Goal: Information Seeking & Learning: Compare options

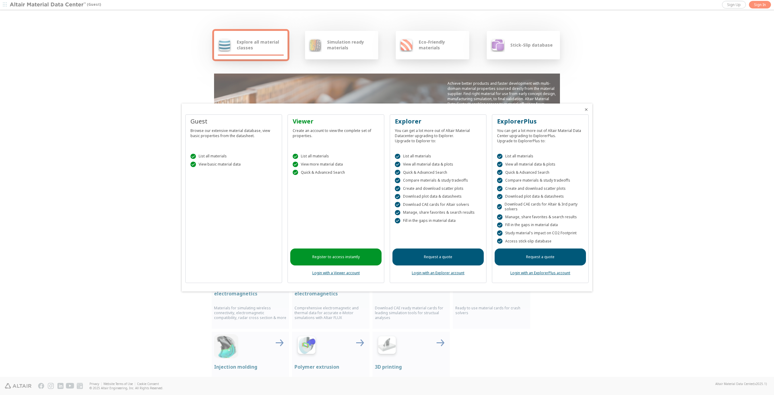
click at [344, 273] on link "Login with a Viewer account" at bounding box center [336, 272] width 47 height 5
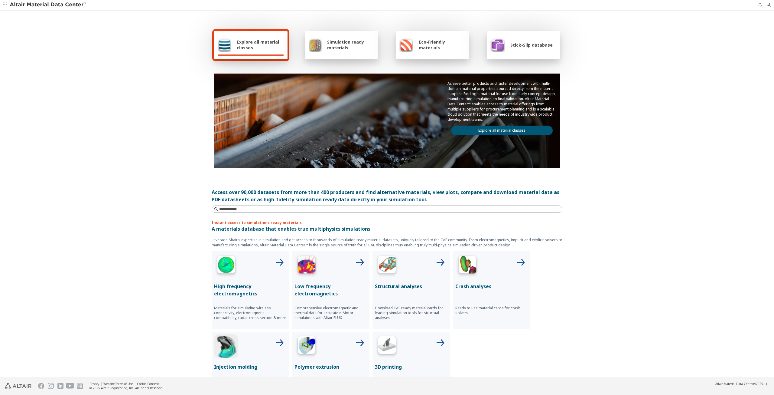
click at [505, 128] on link "Explore all material classes" at bounding box center [502, 131] width 102 height 10
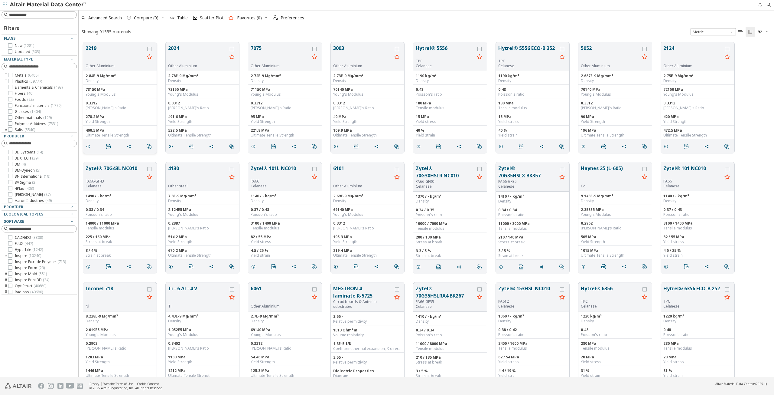
scroll to position [5, 5]
click at [31, 15] on input at bounding box center [42, 15] width 67 height 6
type input "*******"
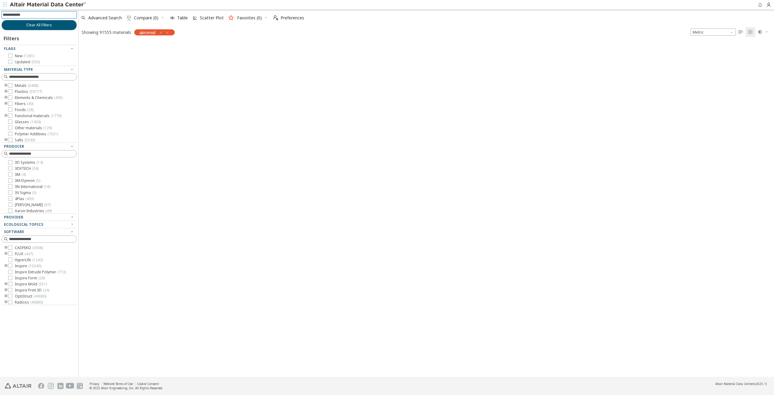
scroll to position [334, 691]
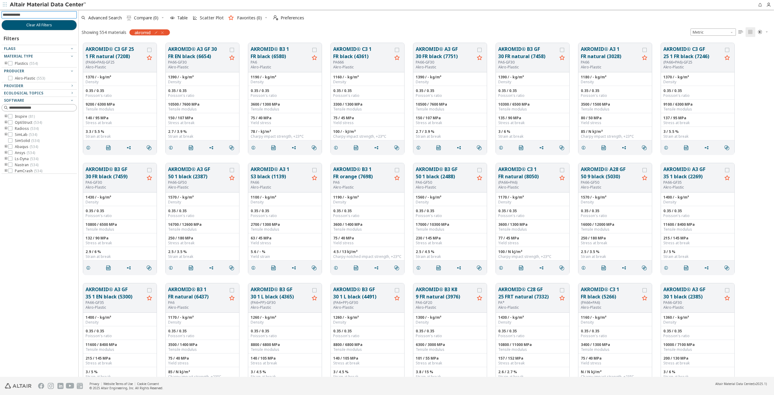
click at [30, 11] on input at bounding box center [40, 14] width 74 height 7
click at [43, 17] on input at bounding box center [42, 15] width 67 height 6
type input "**"
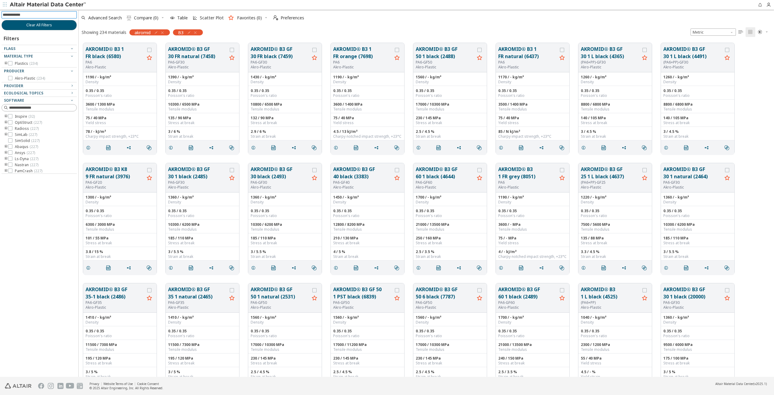
click at [27, 13] on input at bounding box center [40, 14] width 74 height 7
type input "***"
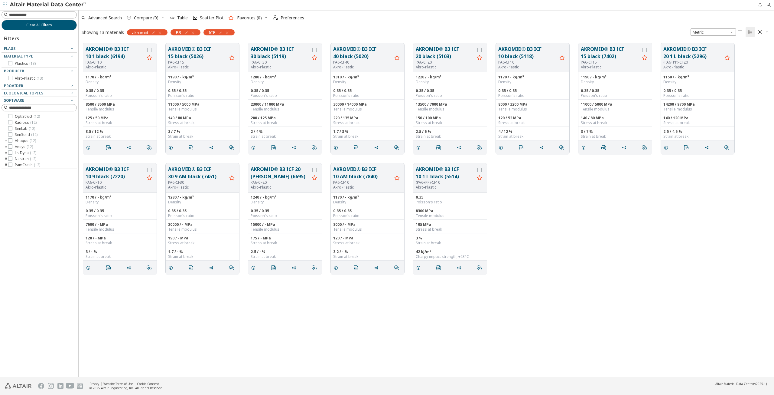
click at [5, 63] on icon "toogle group" at bounding box center [6, 63] width 4 height 5
click at [15, 69] on icon "toogle group" at bounding box center [15, 69] width 4 height 5
click at [359, 57] on button "AKROMID® B3 ICF 40 black (5020)" at bounding box center [362, 52] width 59 height 15
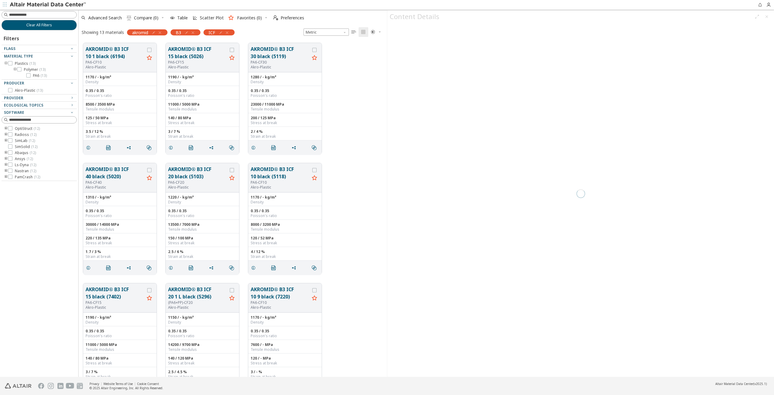
scroll to position [334, 304]
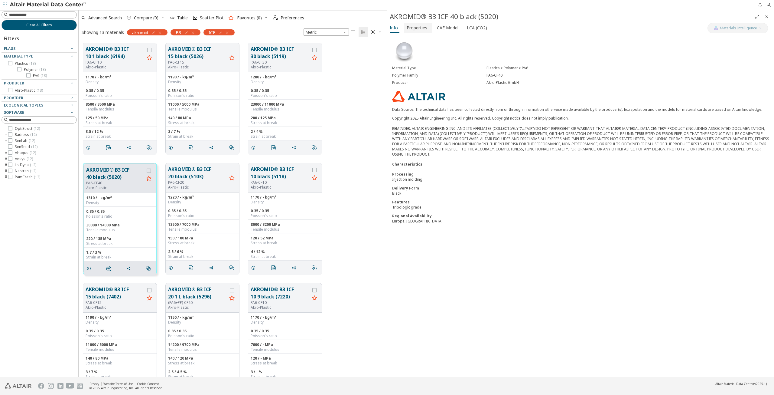
click at [422, 29] on span "Properties" at bounding box center [417, 28] width 21 height 10
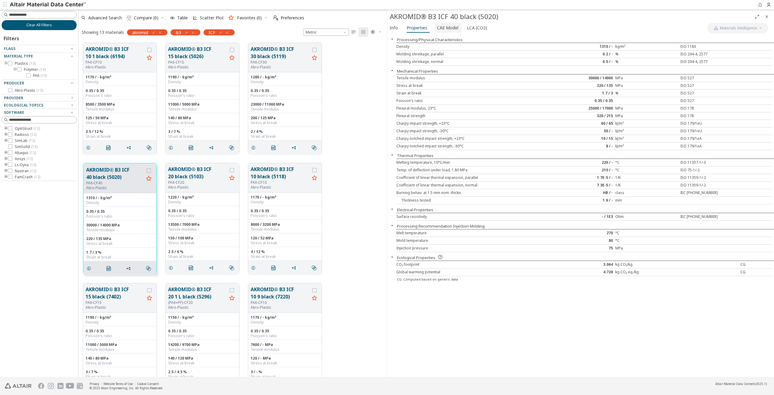
click at [445, 24] on span "CAE Model" at bounding box center [447, 28] width 21 height 10
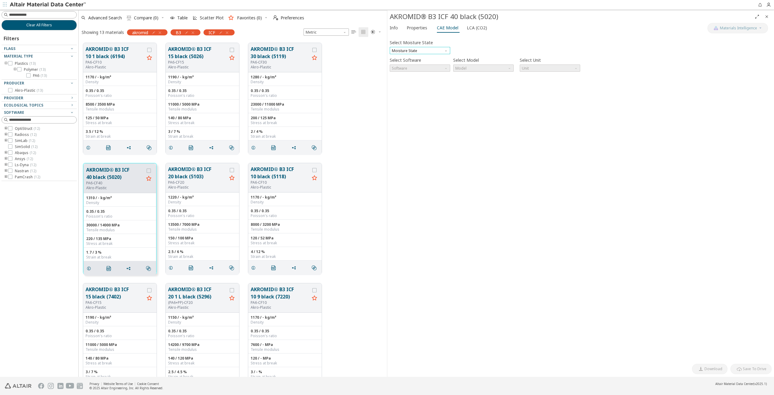
click at [431, 50] on span "Moisture State" at bounding box center [420, 50] width 61 height 7
click at [414, 58] on span "Dry" at bounding box center [420, 58] width 56 height 4
click at [443, 68] on span "Software" at bounding box center [420, 67] width 61 height 7
click at [417, 77] on span "OptiStruct" at bounding box center [420, 75] width 56 height 4
click at [500, 69] on span "Model" at bounding box center [483, 67] width 61 height 7
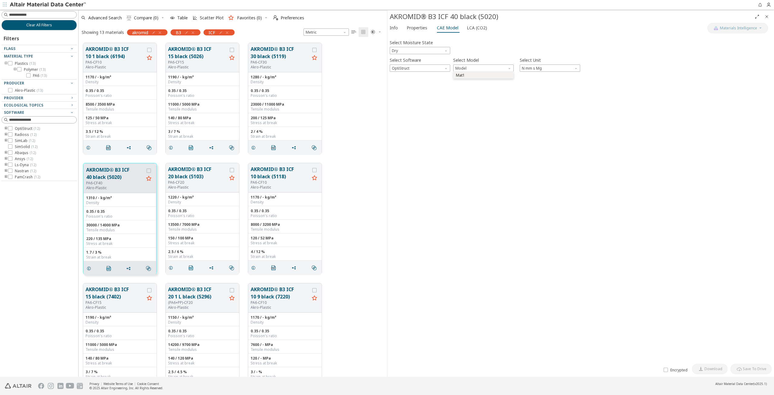
click at [481, 75] on span "Mat1" at bounding box center [484, 75] width 56 height 4
click at [397, 80] on span "button" at bounding box center [394, 81] width 7 height 6
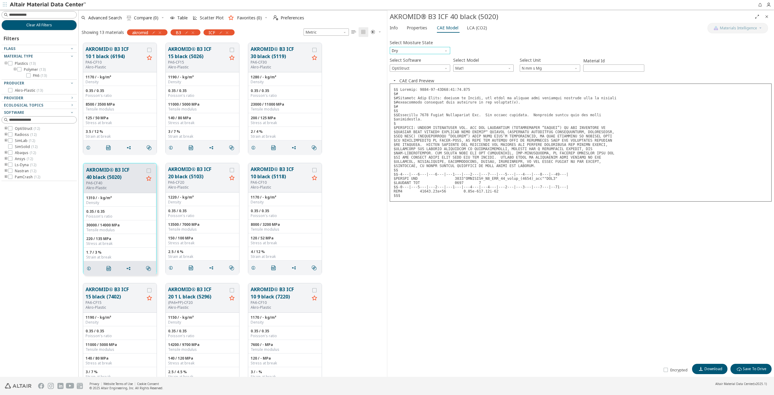
click at [440, 49] on span "Dry" at bounding box center [420, 50] width 61 height 7
click at [419, 64] on span "Conditioned" at bounding box center [420, 65] width 56 height 4
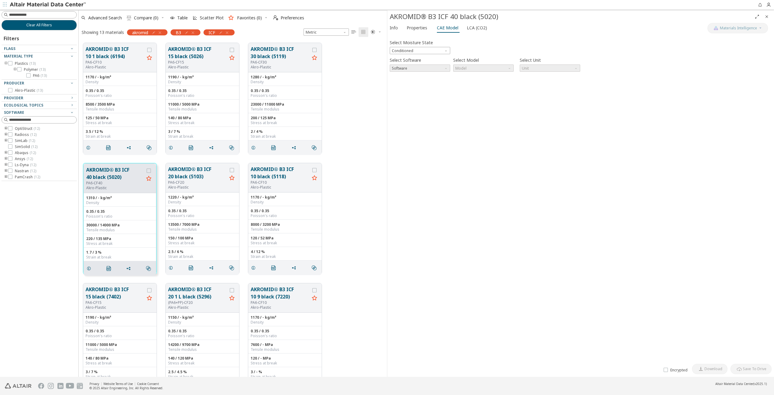
click at [445, 67] on span "Software" at bounding box center [446, 66] width 5 height 5
click at [435, 69] on span "Software" at bounding box center [420, 67] width 61 height 7
click at [444, 67] on span "Software" at bounding box center [420, 67] width 61 height 7
click at [436, 50] on span "Conditioned" at bounding box center [420, 50] width 61 height 7
click at [473, 49] on div "Select Moisture State Conditioned" at bounding box center [581, 46] width 382 height 16
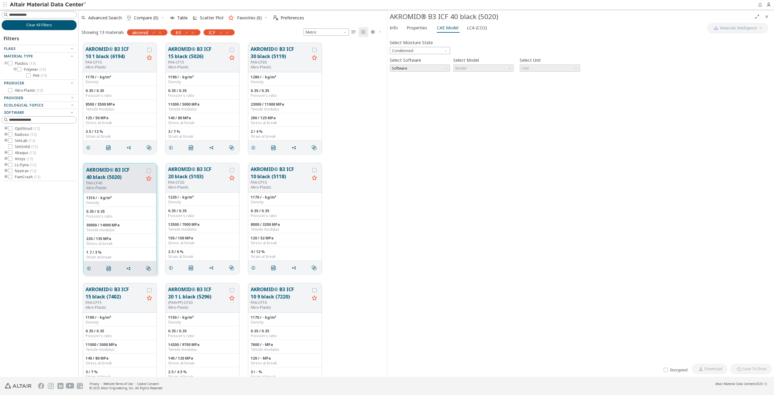
click at [430, 69] on span "Software" at bounding box center [420, 67] width 61 height 7
click at [420, 68] on span "Software" at bounding box center [420, 67] width 61 height 7
click at [448, 68] on span "Software" at bounding box center [446, 66] width 5 height 5
click at [473, 28] on span "LCA (CO2)" at bounding box center [477, 28] width 20 height 10
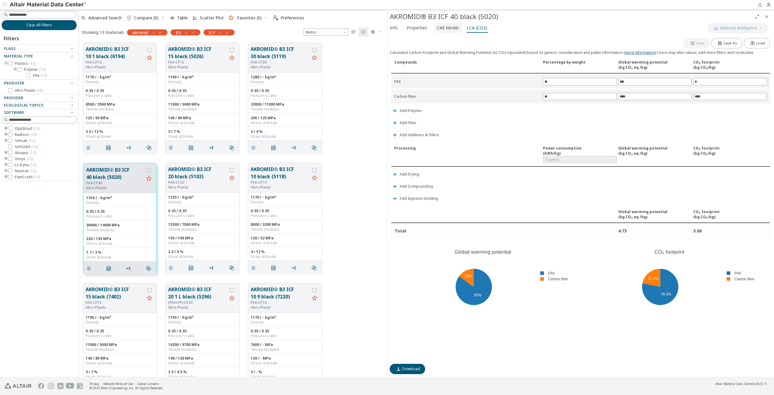
click at [448, 30] on span "CAE Model" at bounding box center [447, 28] width 21 height 10
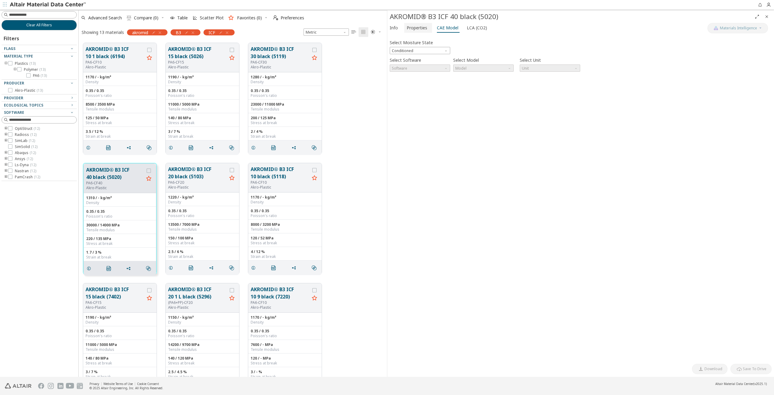
click at [420, 29] on span "Properties" at bounding box center [417, 28] width 21 height 10
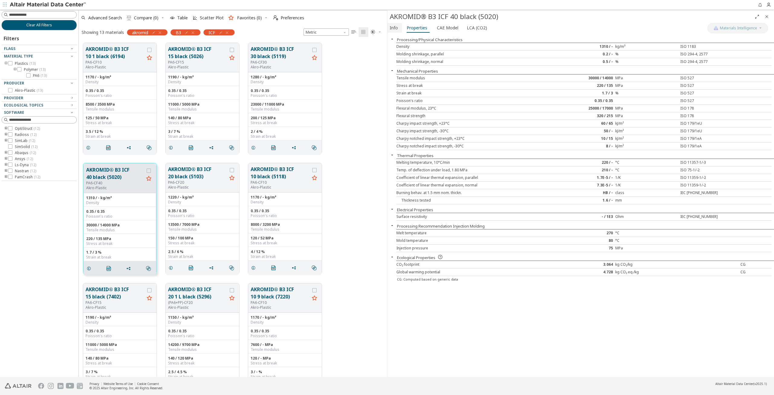
click at [395, 28] on span "Info" at bounding box center [394, 28] width 8 height 10
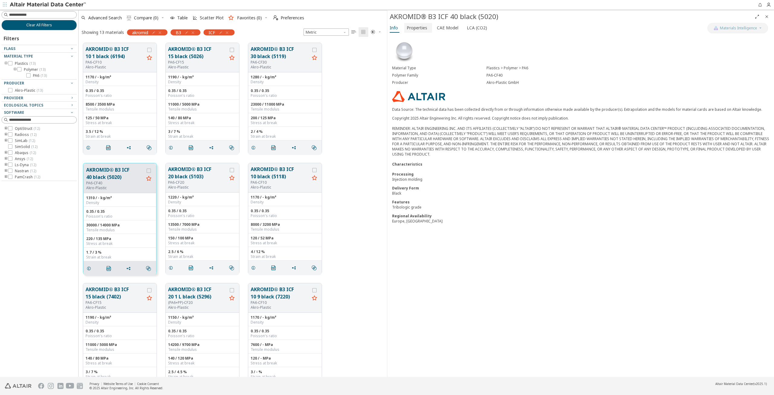
click at [422, 26] on span "Properties" at bounding box center [417, 28] width 21 height 10
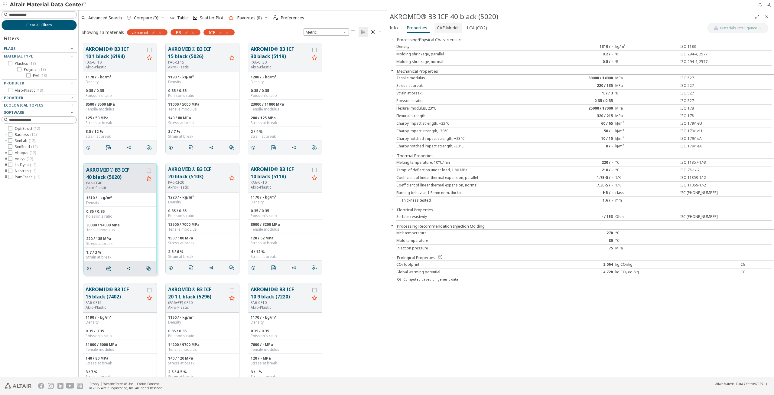
click at [451, 26] on span "CAE Model" at bounding box center [447, 28] width 21 height 10
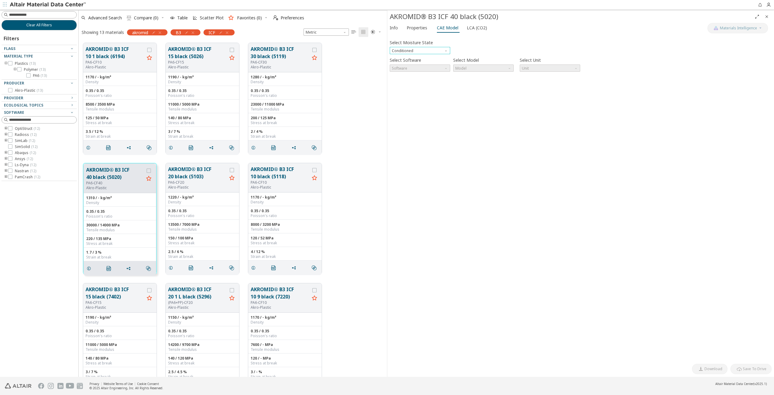
click at [447, 51] on span "Moisture State" at bounding box center [446, 49] width 5 height 5
click at [428, 62] on button "Conditioned" at bounding box center [420, 64] width 61 height 7
drag, startPoint x: 454, startPoint y: 90, endPoint x: 450, endPoint y: 86, distance: 6.2
click at [454, 91] on div "Select Moisture State Conditioned Select Software Software Select Model Model S…" at bounding box center [581, 199] width 382 height 324
click at [443, 71] on span "Software" at bounding box center [420, 67] width 61 height 7
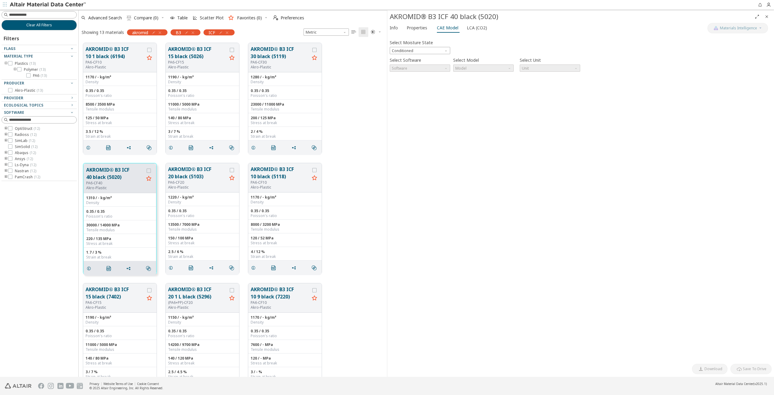
click at [355, 32] on icon "" at bounding box center [354, 32] width 5 height 5
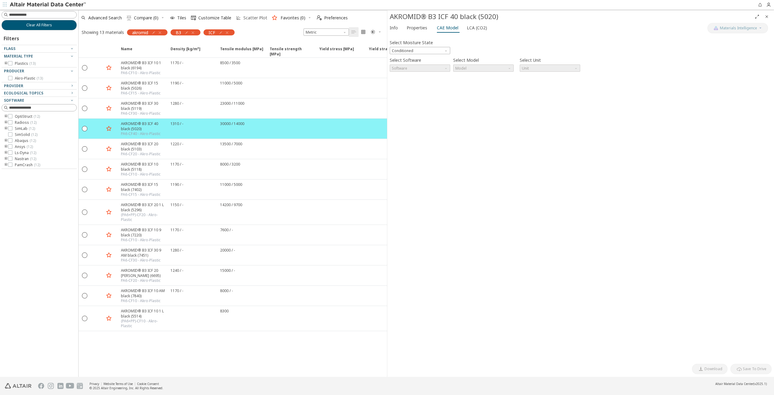
click at [250, 19] on span "Scatter Plot" at bounding box center [256, 18] width 24 height 4
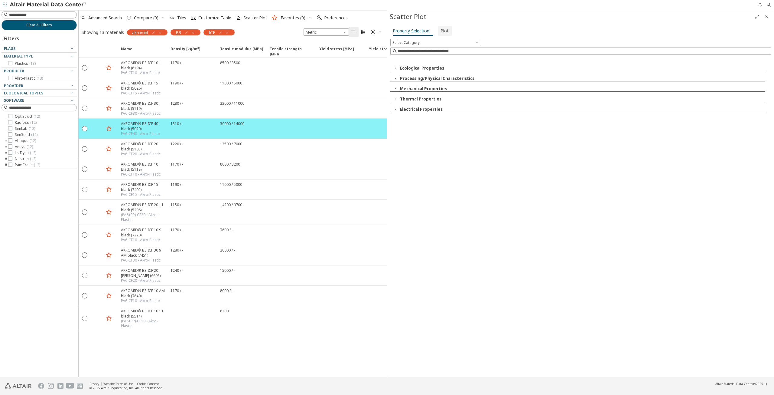
click at [438, 31] on button "Plot" at bounding box center [445, 31] width 14 height 10
click at [420, 31] on span "Property Selection" at bounding box center [411, 31] width 37 height 10
click at [424, 40] on span "Select Category" at bounding box center [436, 42] width 91 height 7
click at [418, 64] on span "Mechanical Properties" at bounding box center [414, 64] width 31 height 4
click at [486, 136] on div "Mechanical Properties X Y" at bounding box center [581, 217] width 381 height 318
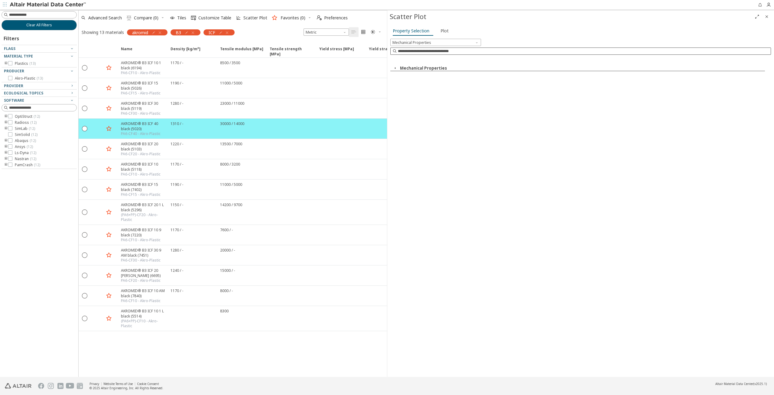
click at [468, 51] on input at bounding box center [584, 51] width 373 height 6
click at [476, 43] on span at bounding box center [477, 41] width 5 height 5
click at [503, 55] on div "Mechanical Properties" at bounding box center [581, 48] width 381 height 19
click at [394, 67] on icon "button" at bounding box center [395, 68] width 5 height 5
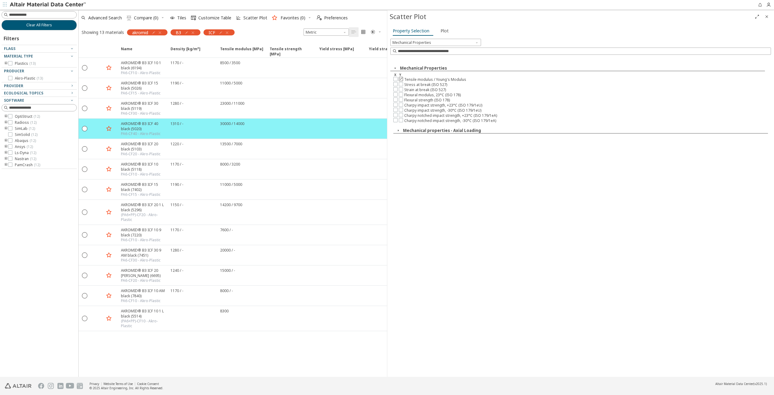
click at [402, 80] on icon at bounding box center [401, 79] width 4 height 4
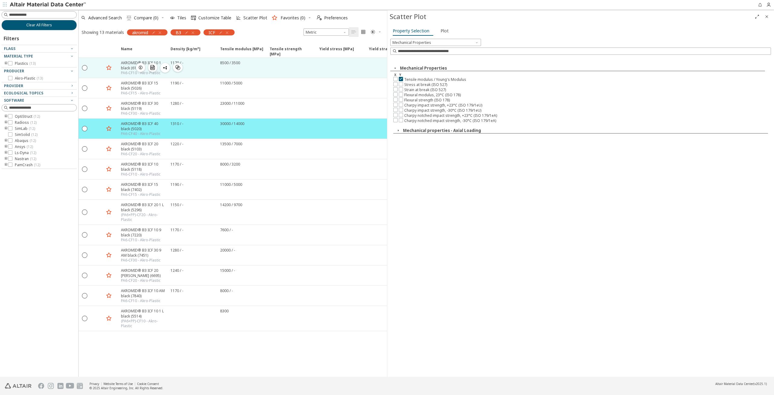
click at [212, 70] on div "1170 / -" at bounding box center [192, 68] width 50 height 20
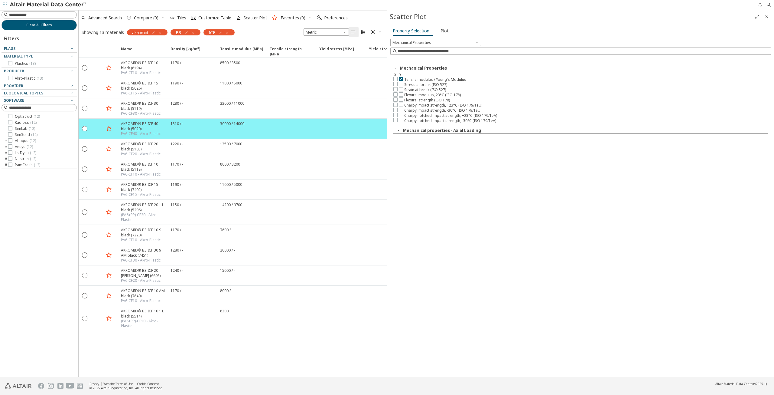
click at [400, 128] on icon "button" at bounding box center [398, 130] width 5 height 5
click at [399, 139] on icon at bounding box center [399, 141] width 4 height 4
click at [439, 158] on div "Mechanical Properties X Y Tensile modulus / Young's Modulus Stress at break (IS…" at bounding box center [581, 217] width 381 height 318
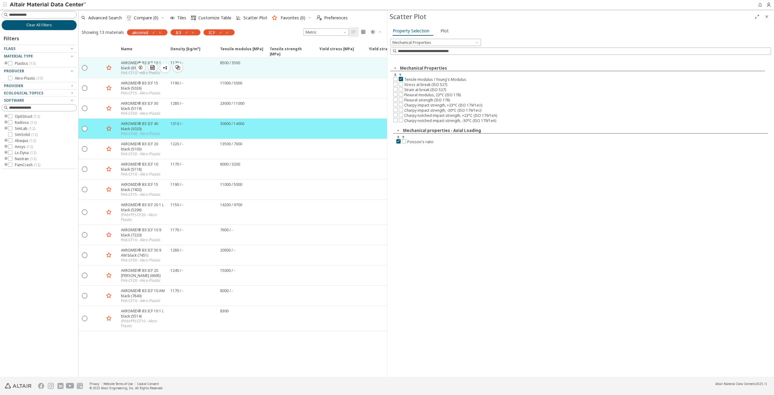
drag, startPoint x: 83, startPoint y: 67, endPoint x: 85, endPoint y: 74, distance: 7.4
click at [83, 67] on icon "" at bounding box center [84, 67] width 5 height 5
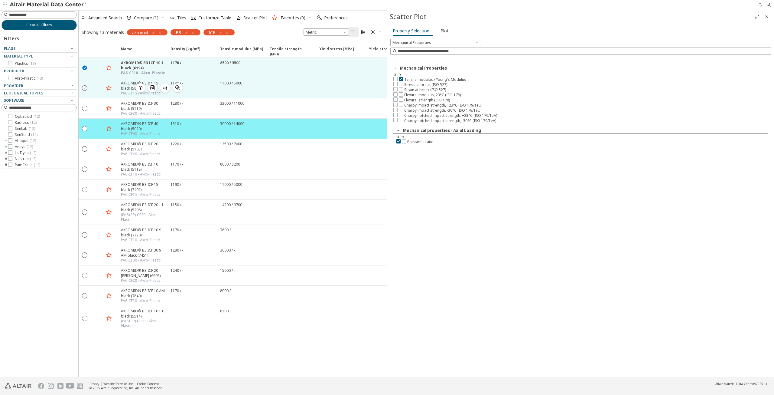
click at [85, 86] on icon "" at bounding box center [84, 87] width 5 height 5
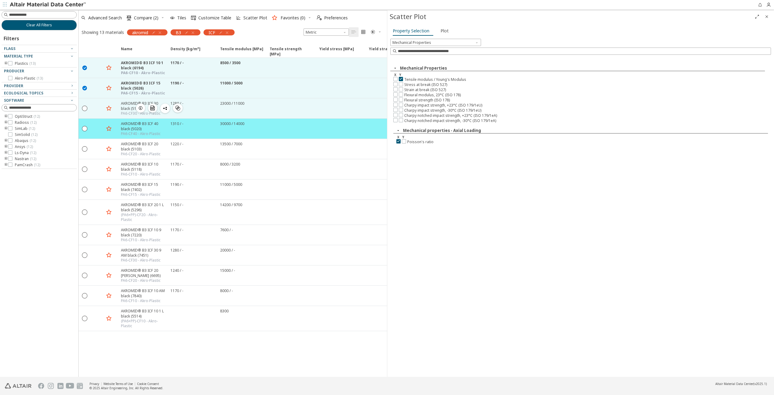
click at [85, 101] on div "  AKROMID® B3 ICF 30 black (5119) PA6-CF30 - Akro-Plastic   1280 / - 23000 …" at bounding box center [421, 108] width 684 height 20
click at [85, 107] on icon "" at bounding box center [84, 107] width 5 height 5
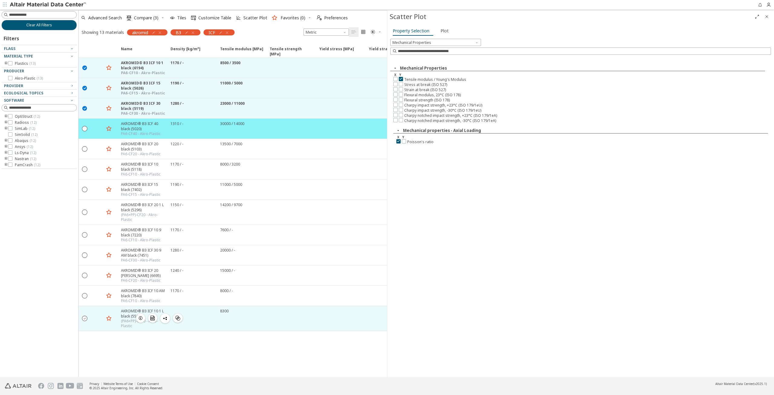
click at [84, 315] on icon "" at bounding box center [84, 317] width 5 height 5
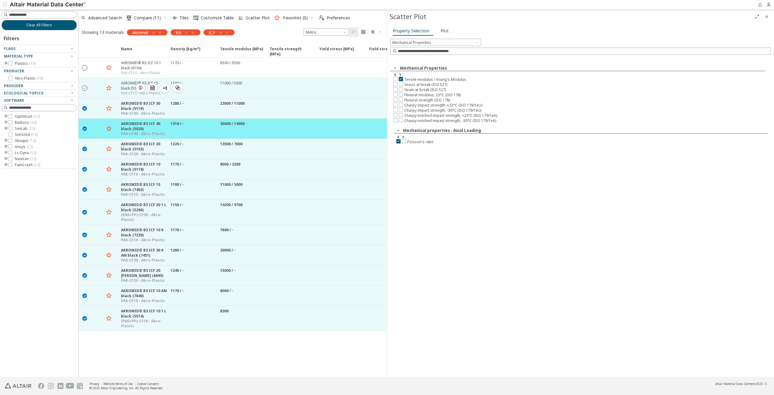
click at [86, 88] on icon "" at bounding box center [84, 87] width 5 height 5
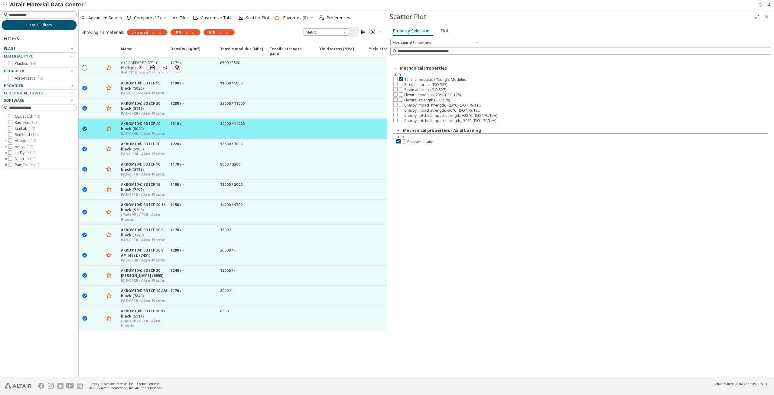
click at [85, 70] on div " " at bounding box center [85, 67] width 12 height 11
click at [445, 28] on span "Plot" at bounding box center [445, 31] width 8 height 10
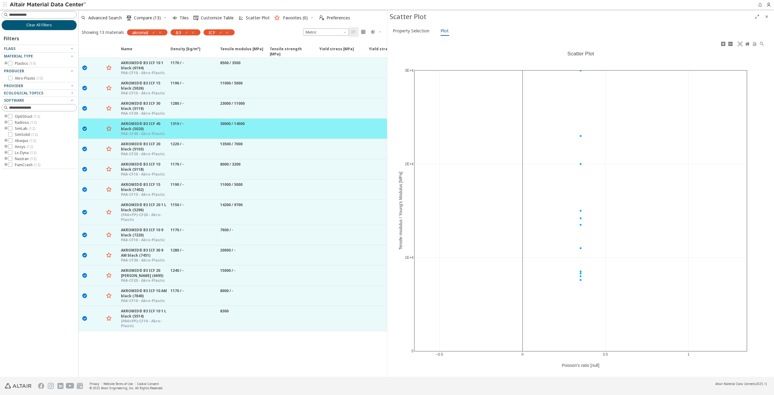
click at [530, 48] on div "−0.5 0 0.5 1 0 1E+4 2E+4 3E+4 Scatter Plot Poisson's ratio [null] Tensile modul…" at bounding box center [581, 207] width 381 height 335
click at [417, 29] on span "Property Selection" at bounding box center [411, 31] width 37 height 10
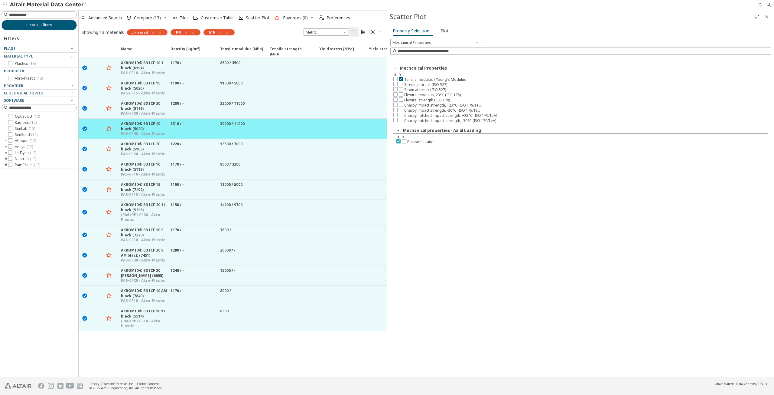
click at [399, 139] on icon at bounding box center [399, 141] width 4 height 4
click at [443, 29] on span "Plot" at bounding box center [445, 31] width 8 height 10
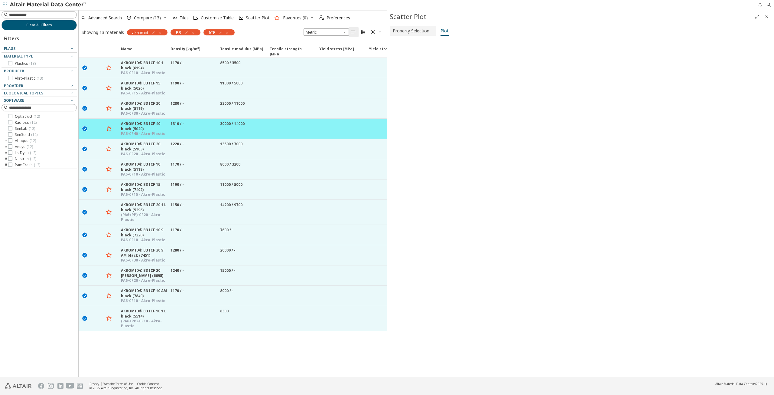
click at [419, 32] on span "Property Selection" at bounding box center [411, 31] width 37 height 10
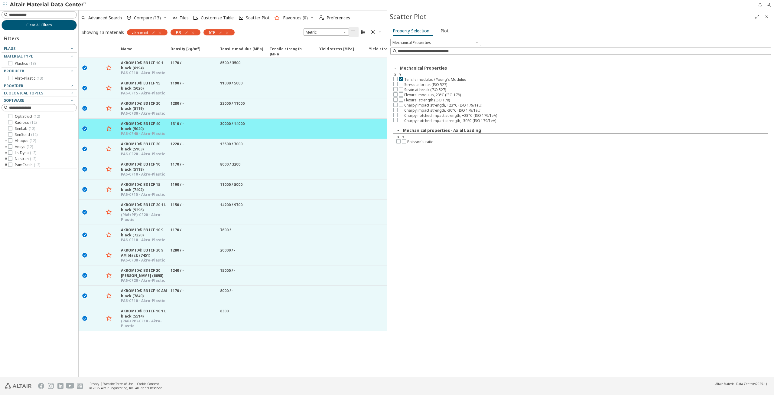
click at [422, 80] on div "Tensile modulus / Young's Modulus" at bounding box center [583, 79] width 378 height 5
click at [396, 79] on icon at bounding box center [396, 79] width 4 height 4
click at [402, 78] on icon at bounding box center [401, 79] width 4 height 4
click at [395, 79] on icon at bounding box center [396, 79] width 4 height 4
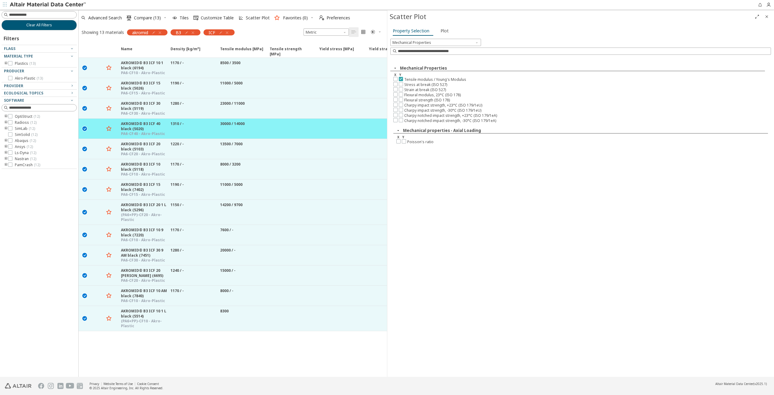
click at [401, 78] on icon at bounding box center [401, 79] width 4 height 4
drag, startPoint x: 401, startPoint y: 78, endPoint x: 401, endPoint y: 94, distance: 15.4
click at [401, 78] on icon at bounding box center [401, 79] width 4 height 4
click at [399, 128] on icon "button" at bounding box center [398, 130] width 5 height 5
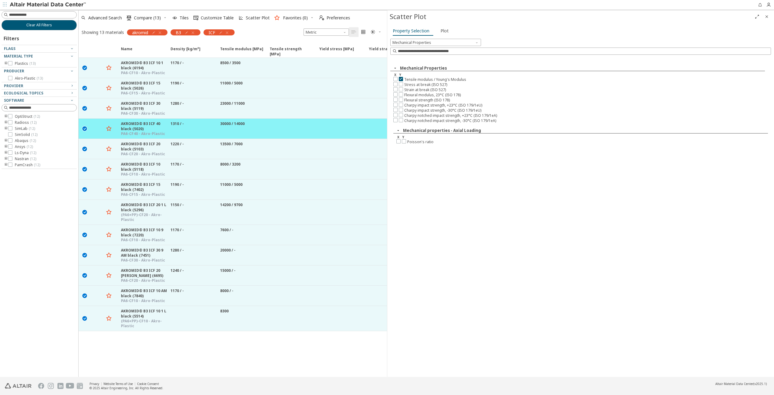
click at [399, 128] on icon "button" at bounding box center [398, 130] width 5 height 5
click at [439, 40] on span "Mechanical Properties" at bounding box center [436, 42] width 91 height 7
click at [431, 56] on span "Processing/Physical Characteristics" at bounding box center [423, 57] width 48 height 4
click at [569, 103] on div "Flexural modulus , 23°C (ISO 178)" at bounding box center [583, 105] width 378 height 5
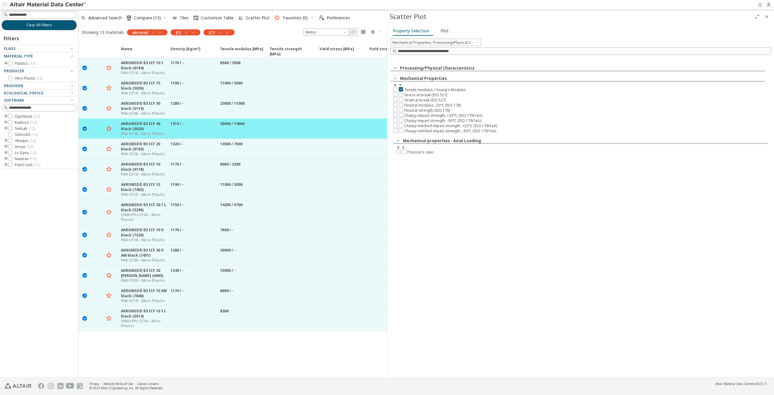
click at [395, 67] on icon "button" at bounding box center [395, 68] width 5 height 5
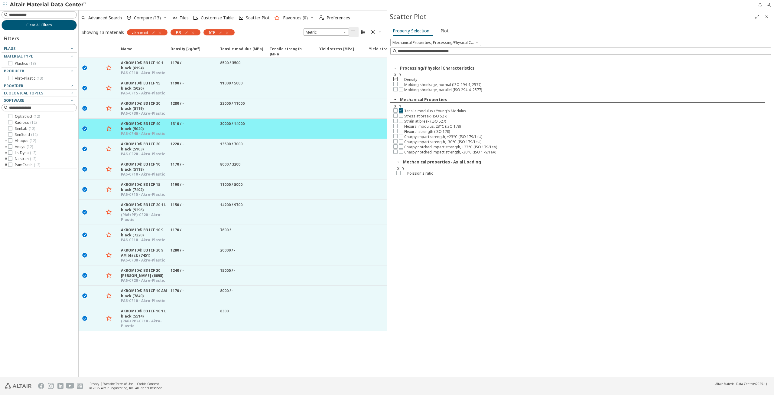
click at [394, 78] on icon at bounding box center [396, 79] width 4 height 4
click at [451, 34] on div "Property Selection Plot" at bounding box center [581, 31] width 381 height 11
click at [443, 32] on span "Plot" at bounding box center [445, 31] width 8 height 10
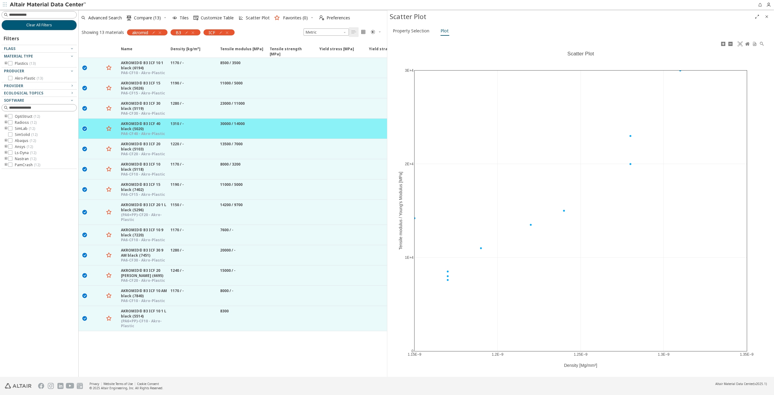
click at [453, 374] on div "1.15E−9 1.2E−9 1.25E−9 1.3E−9 1.35E−9 0 1E+4 2E+4 3E+4 Scatter Plot Density [Mg…" at bounding box center [581, 207] width 381 height 335
click at [765, 18] on icon "Close" at bounding box center [767, 16] width 5 height 5
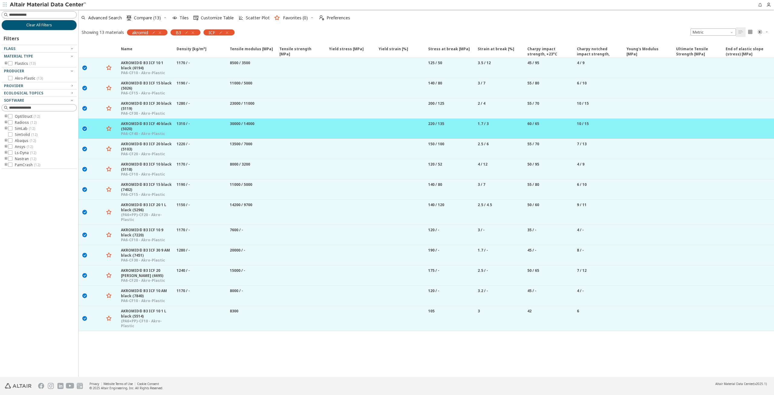
click at [760, 32] on icon "" at bounding box center [760, 32] width 5 height 5
click at [732, 59] on span "Dark" at bounding box center [744, 61] width 48 height 10
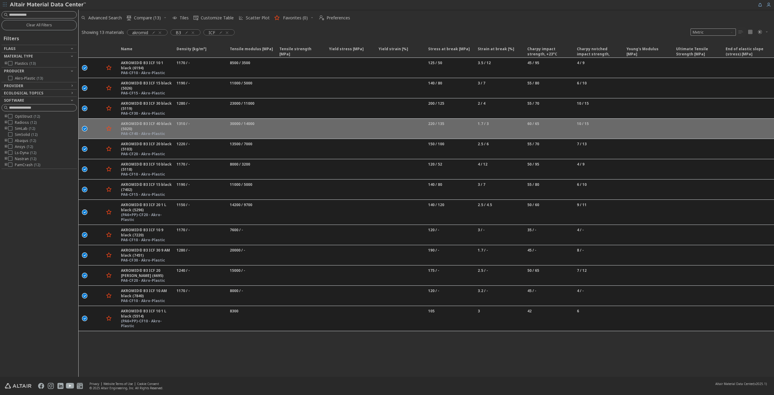
click at [359, 15] on div "Advanced Search  Compare (13) Tiles  Customize Table Scatter Plot Favorites (…" at bounding box center [424, 17] width 691 height 13
click at [465, 30] on div "Showing 13 materials akromid B3 ICF Metric   " at bounding box center [427, 32] width 696 height 13
